Goal: Book appointment/travel/reservation

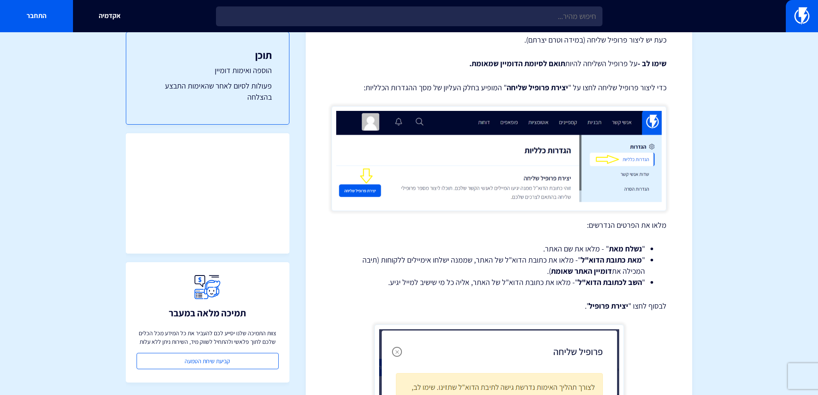
scroll to position [2027, 0]
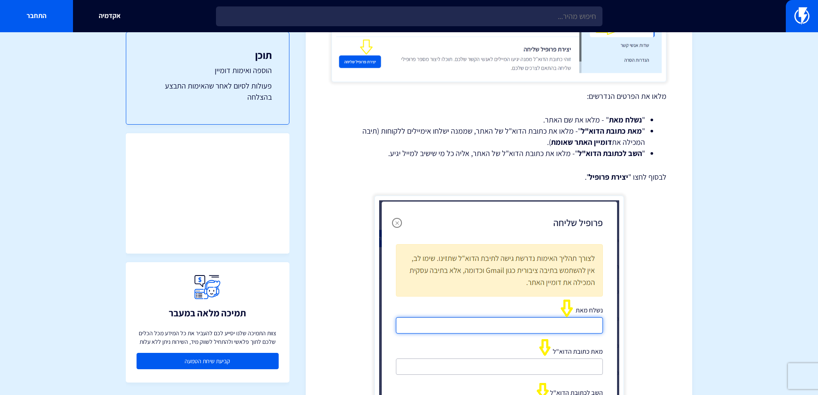
click at [228, 360] on link "קביעת שיחת הטמעה" at bounding box center [208, 360] width 142 height 16
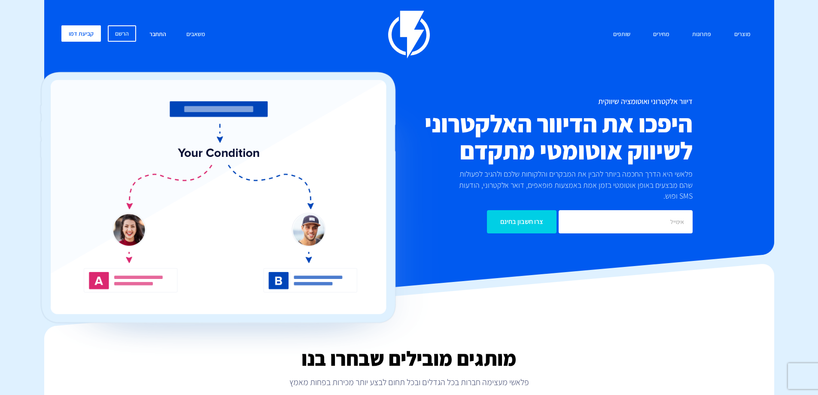
click at [152, 33] on link "התחבר" at bounding box center [158, 34] width 30 height 18
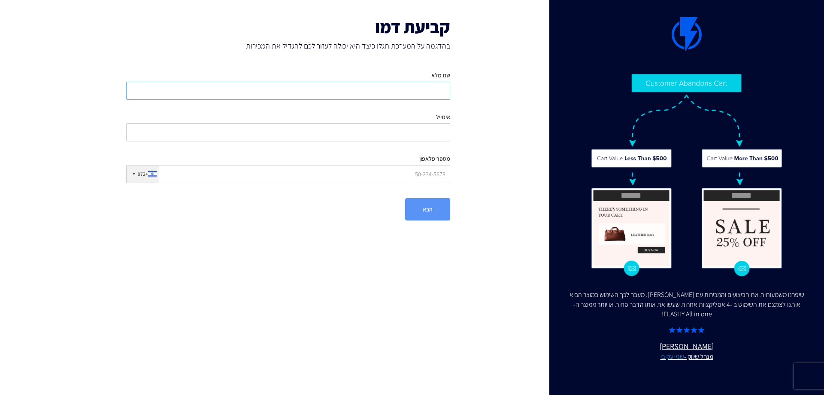
click at [441, 92] on input "שם מלא" at bounding box center [288, 91] width 324 height 18
type input "s"
type input "[PERSON_NAME]"
click at [424, 130] on input "אימייל" at bounding box center [288, 132] width 324 height 18
type input "ג"
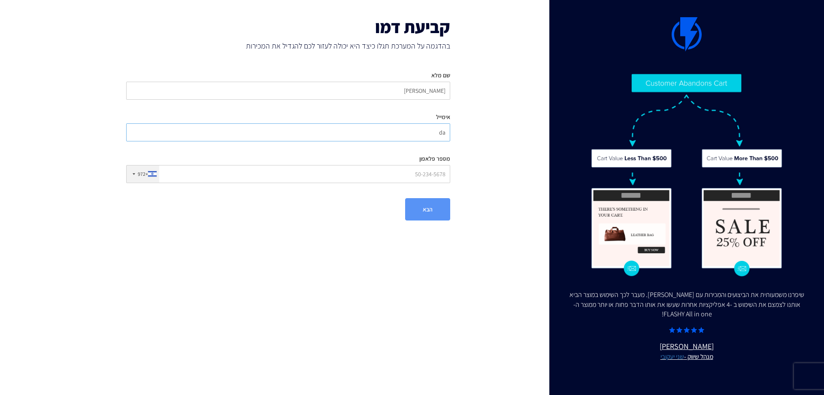
type input "[DOMAIN_NAME][EMAIL_ADDRESS][DOMAIN_NAME]"
click at [372, 176] on input "מספר פלאפון" at bounding box center [288, 174] width 324 height 18
type input "0502405256"
click at [428, 205] on button "הבא" at bounding box center [427, 209] width 45 height 22
